Goal: Task Accomplishment & Management: Use online tool/utility

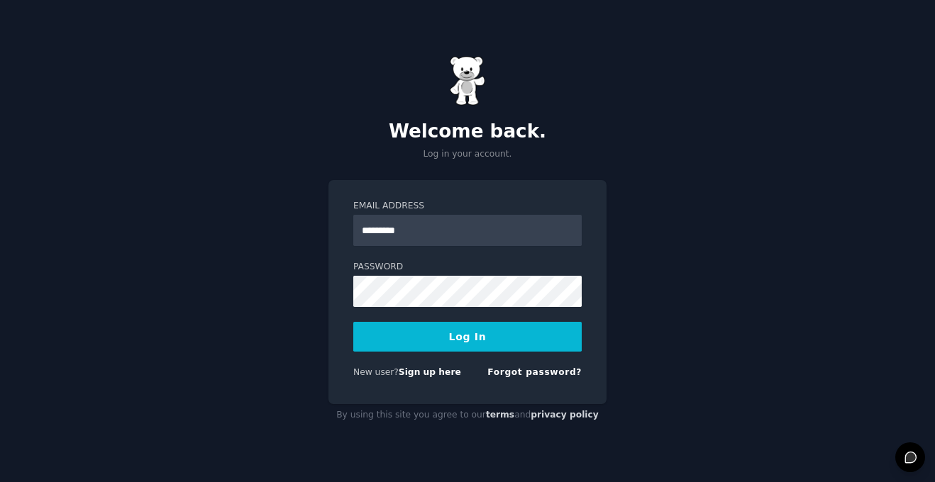
type input "**********"
click at [446, 345] on button "Log In" at bounding box center [467, 337] width 228 height 30
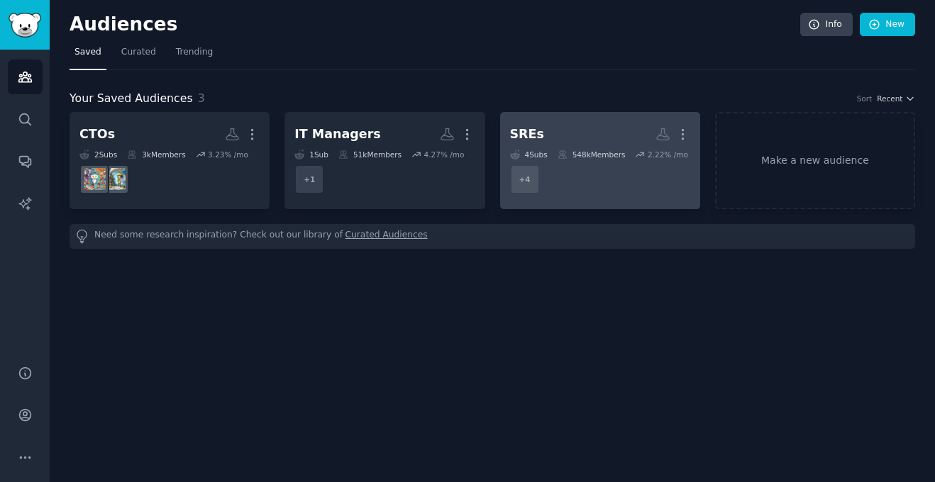
click at [579, 198] on dd "+ 4" at bounding box center [600, 180] width 180 height 40
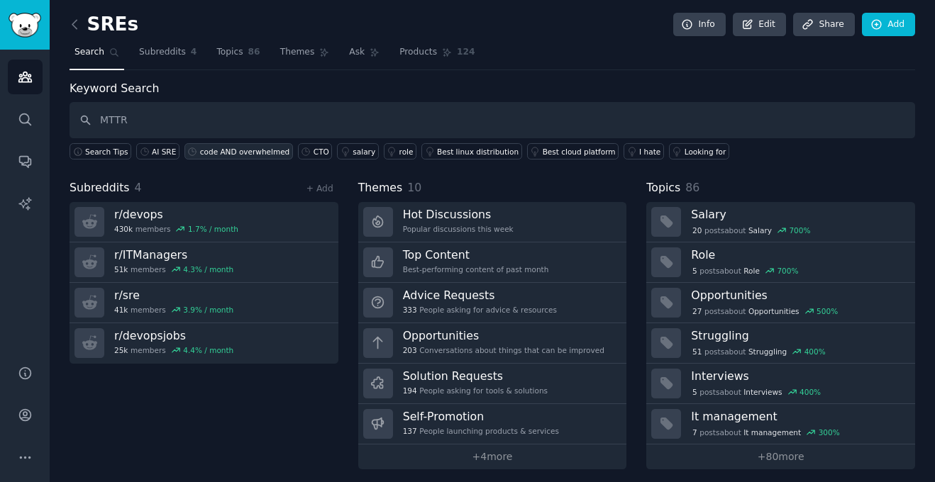
type input "MTTR"
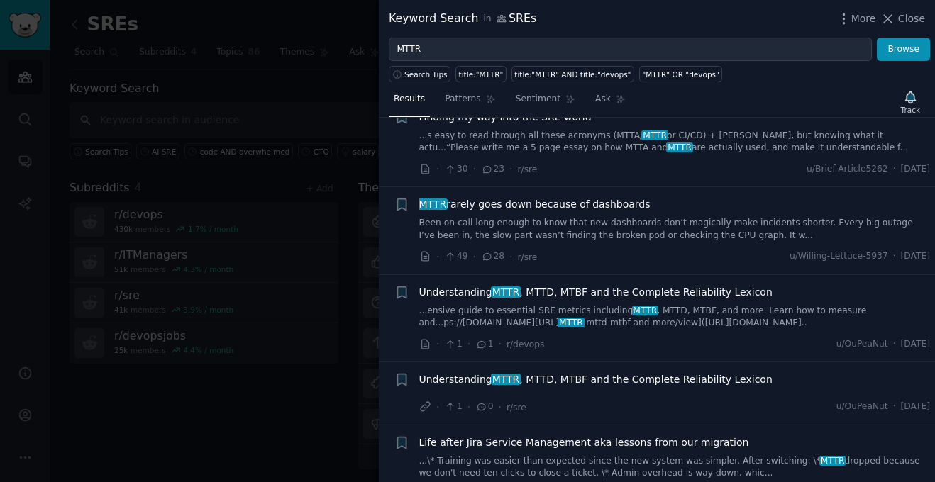
scroll to position [232, 0]
click at [532, 204] on span "MTTR rarely goes down because of dashboards" at bounding box center [534, 203] width 231 height 15
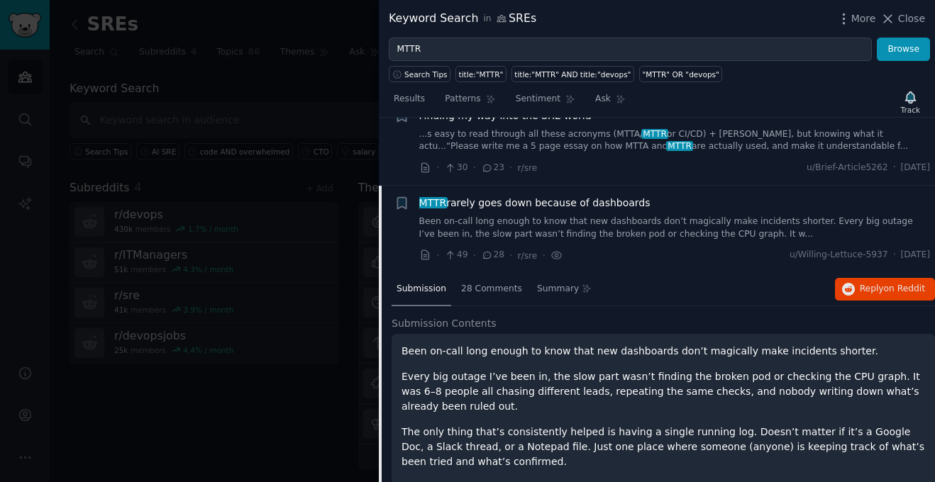
scroll to position [300, 0]
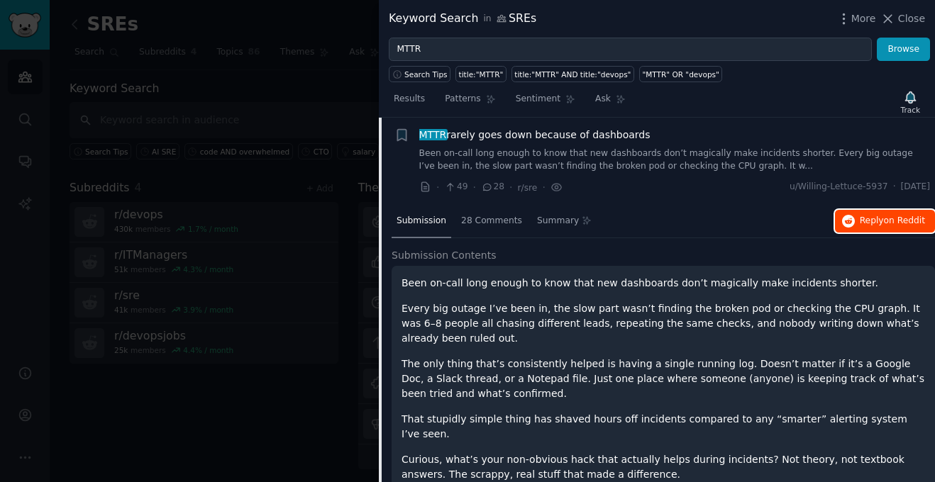
click at [895, 225] on span "on Reddit" at bounding box center [904, 221] width 41 height 10
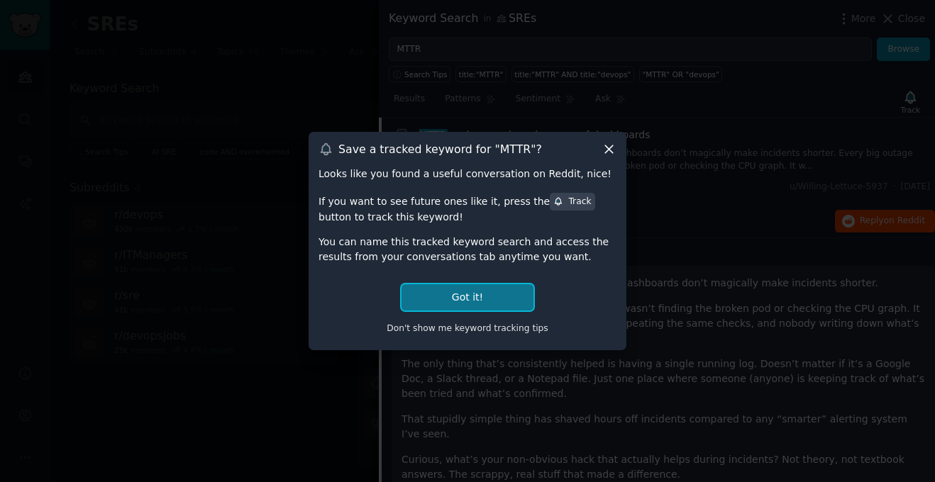
click at [471, 293] on button "Got it!" at bounding box center [467, 297] width 132 height 26
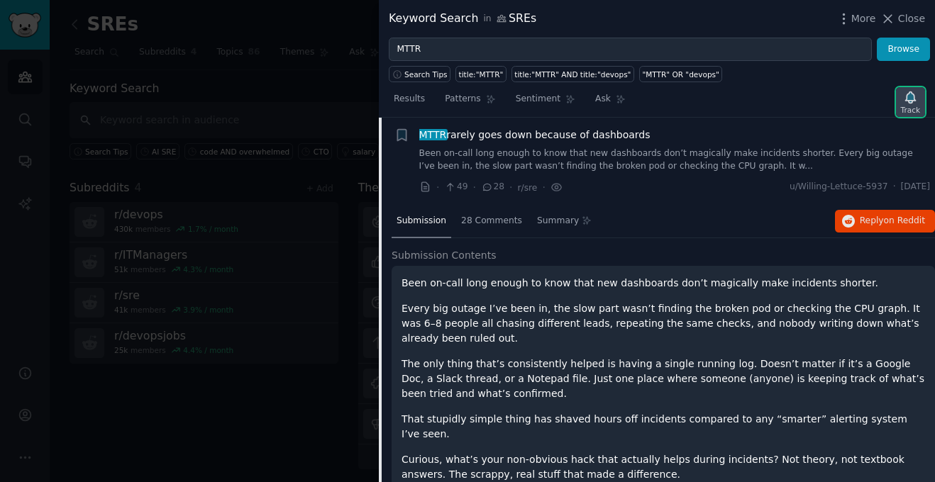
click at [903, 90] on icon "button" at bounding box center [910, 97] width 15 height 15
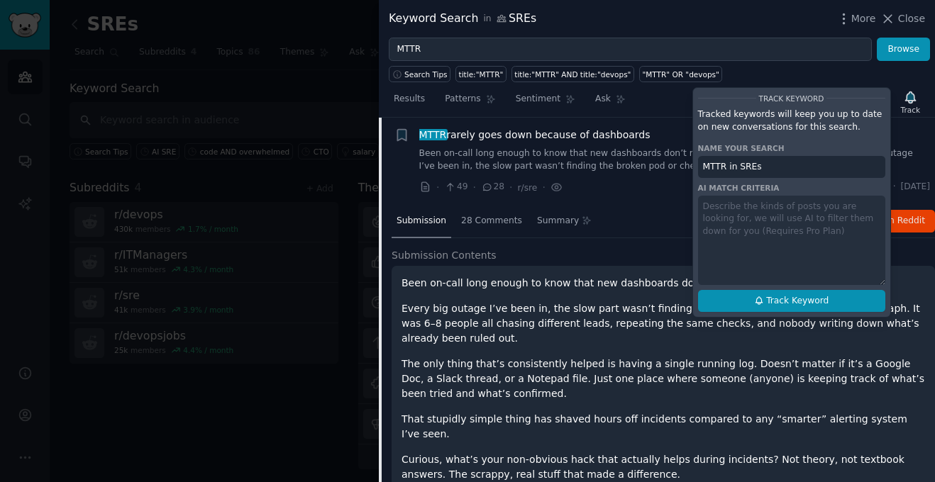
click at [769, 303] on span "Track Keyword" at bounding box center [797, 301] width 62 height 13
type input "MTTR in SREs"
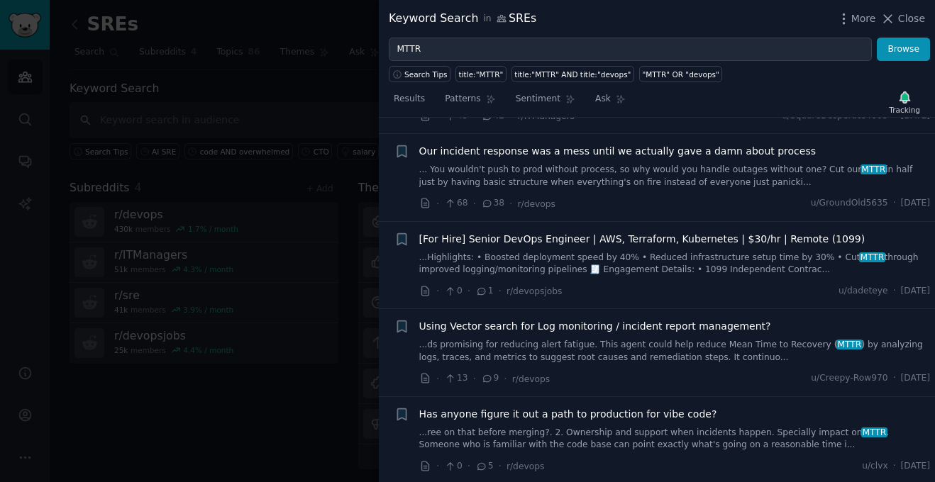
scroll to position [940, 0]
